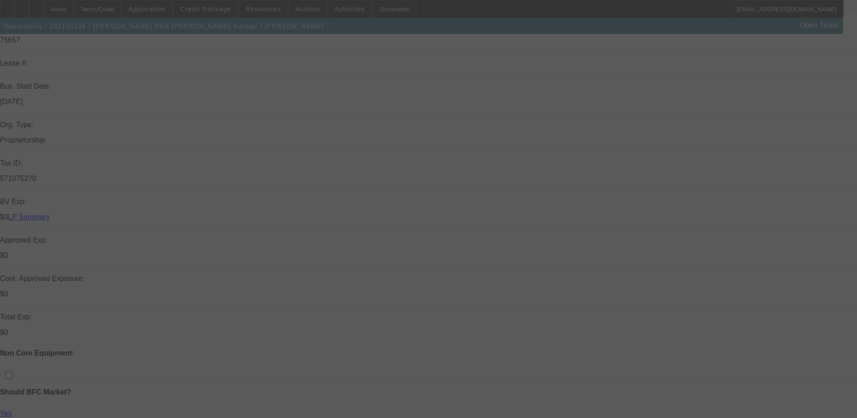
scroll to position [316, 0]
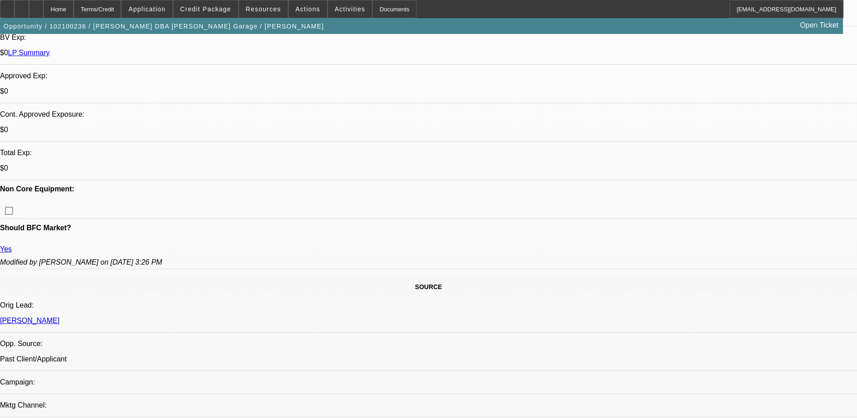
select select "0"
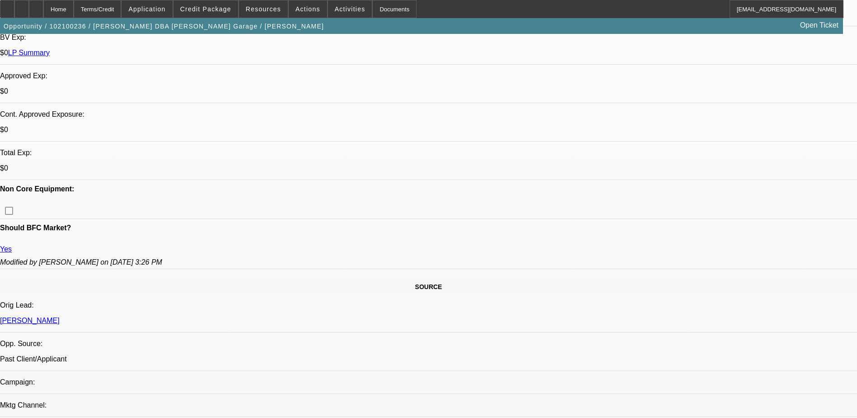
select select "0"
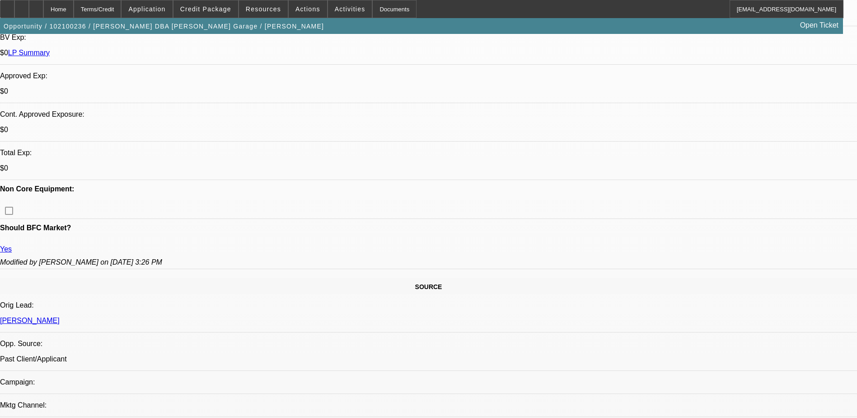
select select "0"
select select "1"
select select "6"
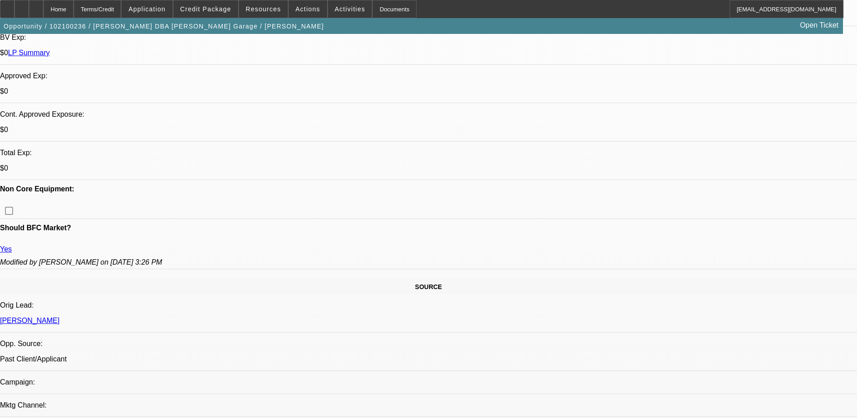
select select "1"
select select "2"
select select "6"
select select "1"
select select "2"
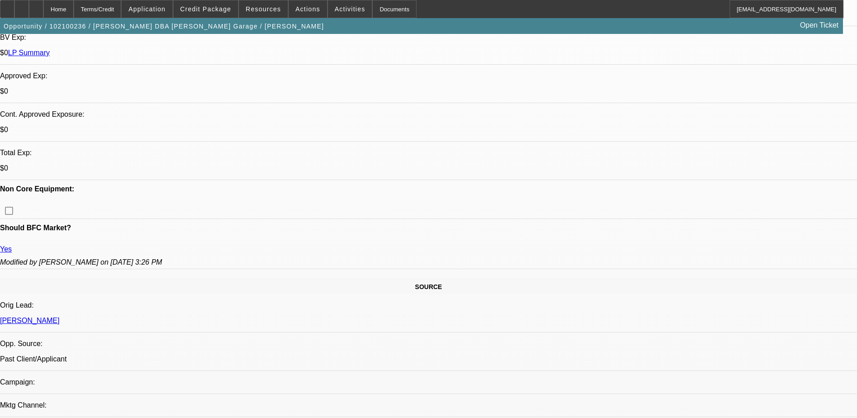
select select "6"
select select "1"
select select "2"
select select "6"
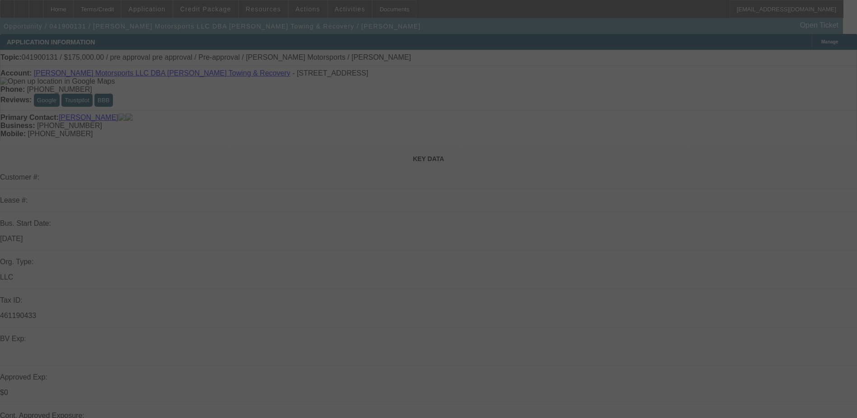
select select "0"
select select "2"
select select "0.1"
select select "4"
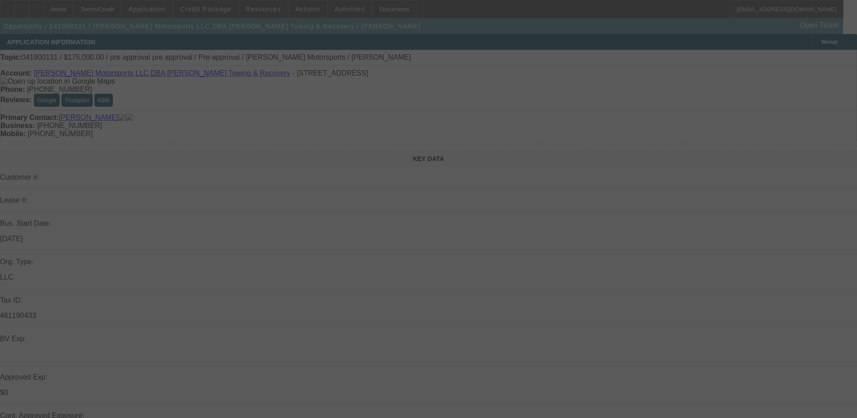
select select "0"
select select "2"
select select "0.1"
select select "4"
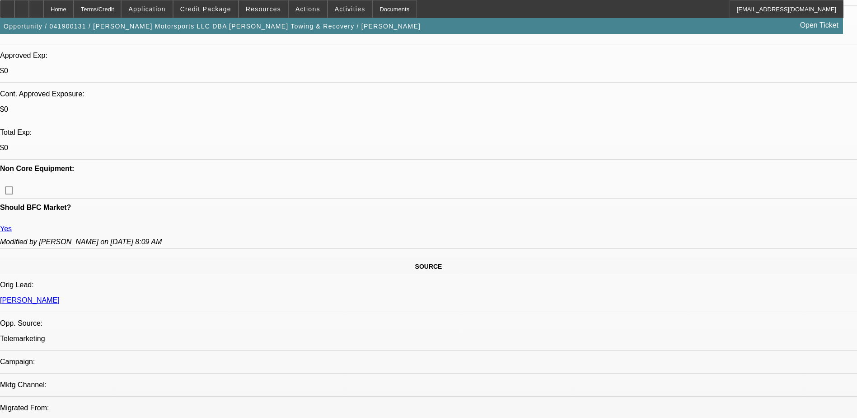
scroll to position [452, 0]
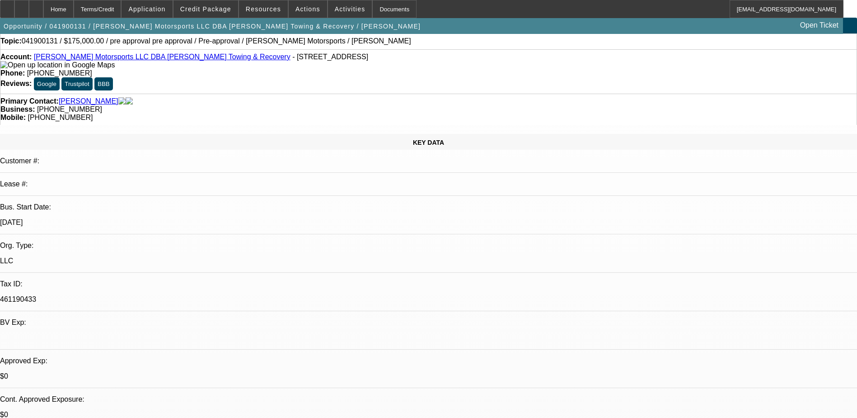
scroll to position [0, 0]
